Goal: Task Accomplishment & Management: Complete application form

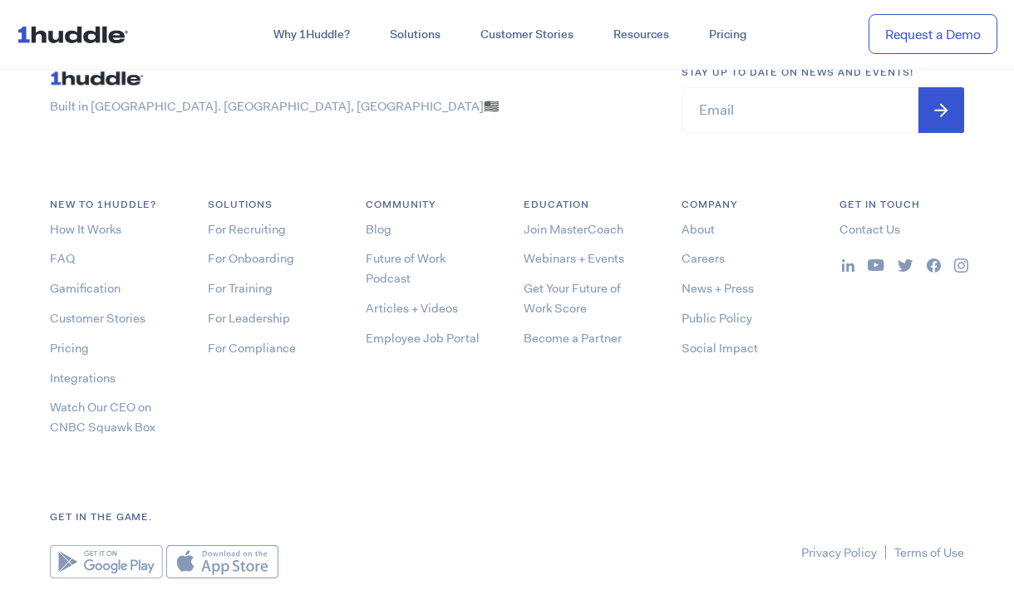
scroll to position [8816, 0]
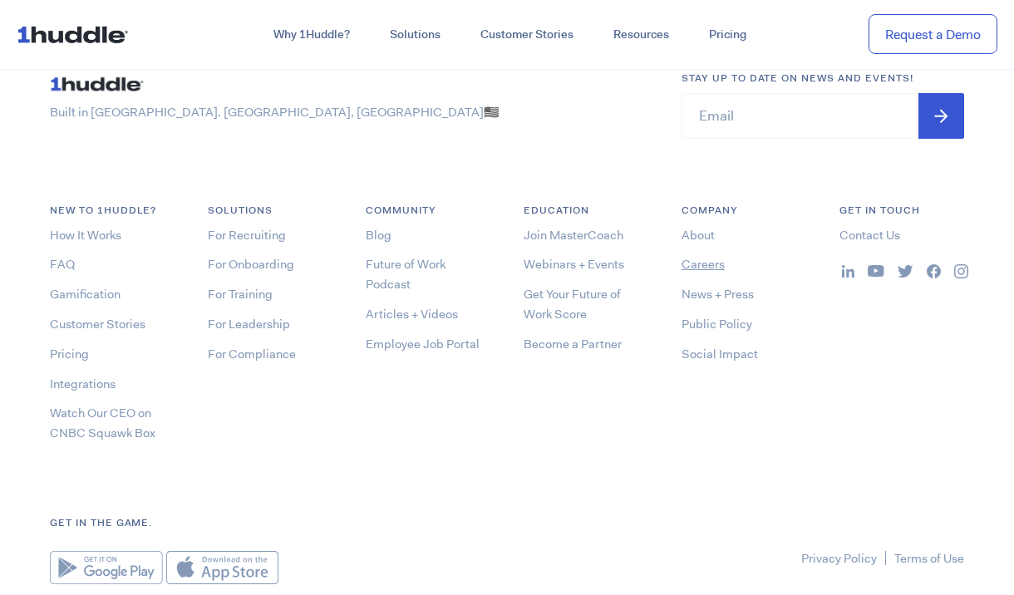
click at [693, 262] on link "Careers" at bounding box center [702, 264] width 43 height 17
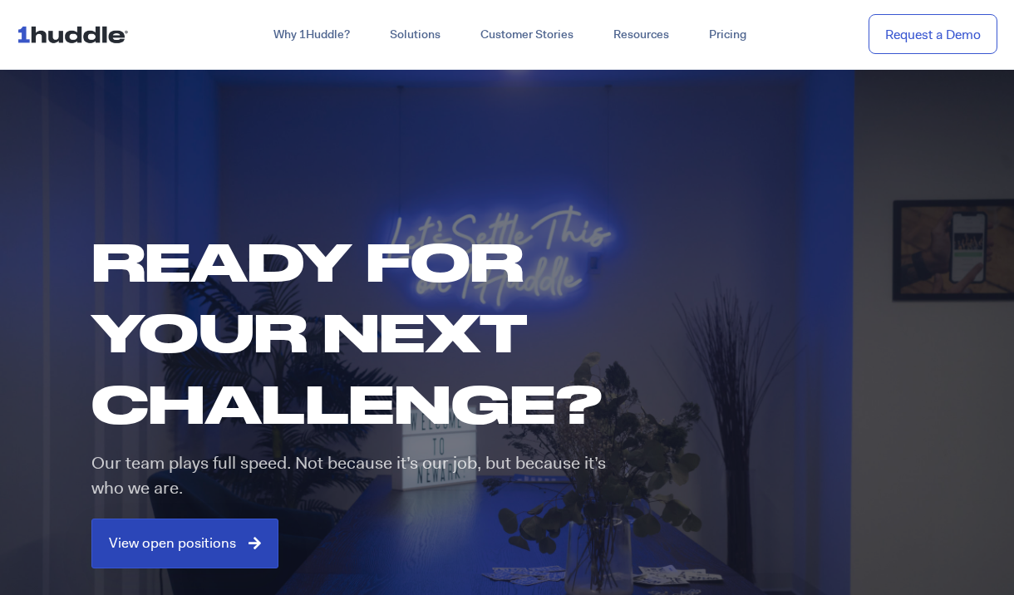
click at [153, 536] on span "View open positions" at bounding box center [172, 543] width 127 height 15
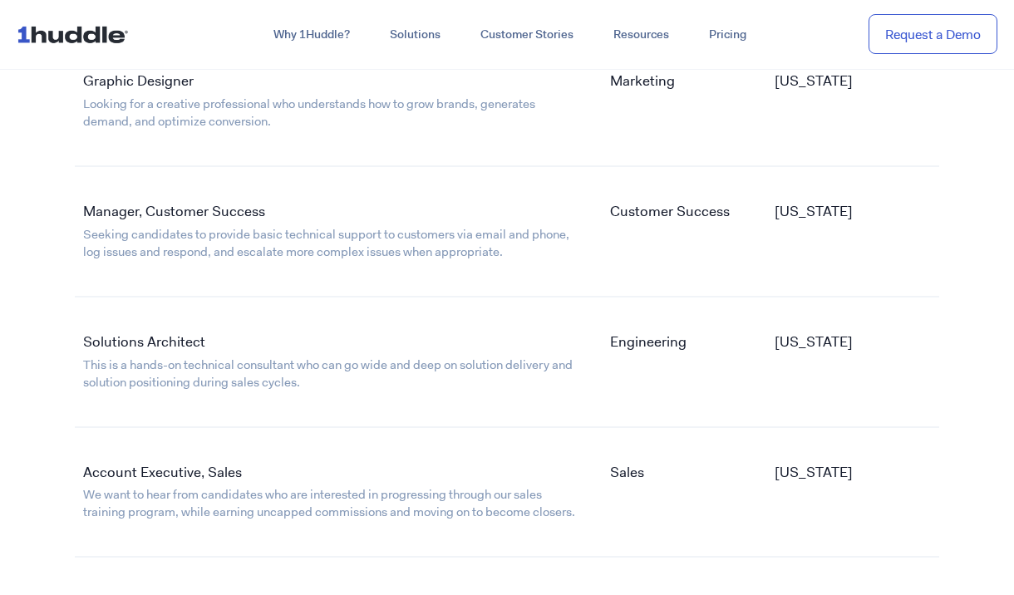
scroll to position [2786, 0]
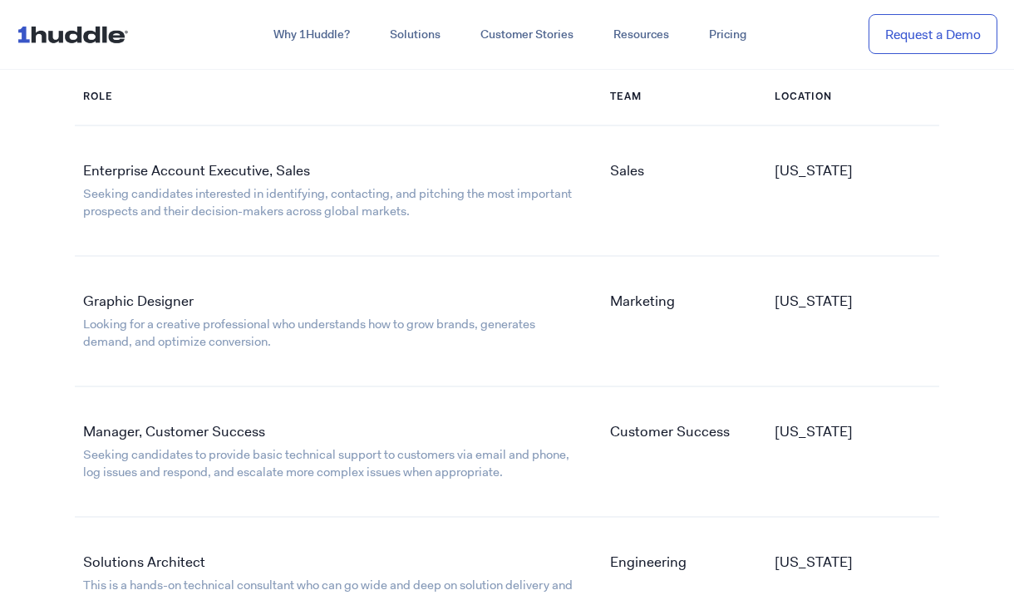
click at [205, 189] on link "Seeking candidates interested in identifying, contacting, and pitching the most…" at bounding box center [327, 202] width 489 height 34
